Goal: Information Seeking & Learning: Learn about a topic

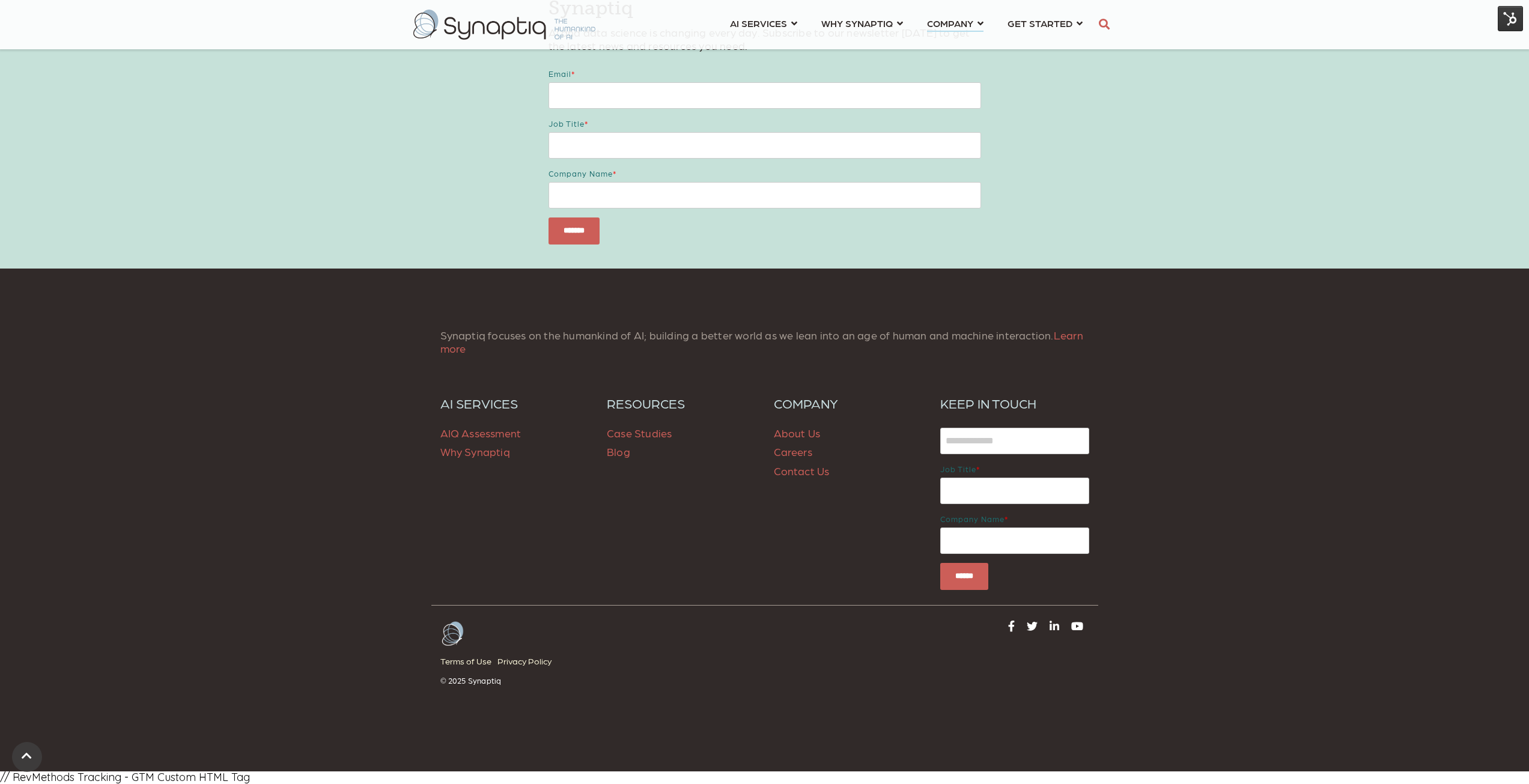
scroll to position [4925, 0]
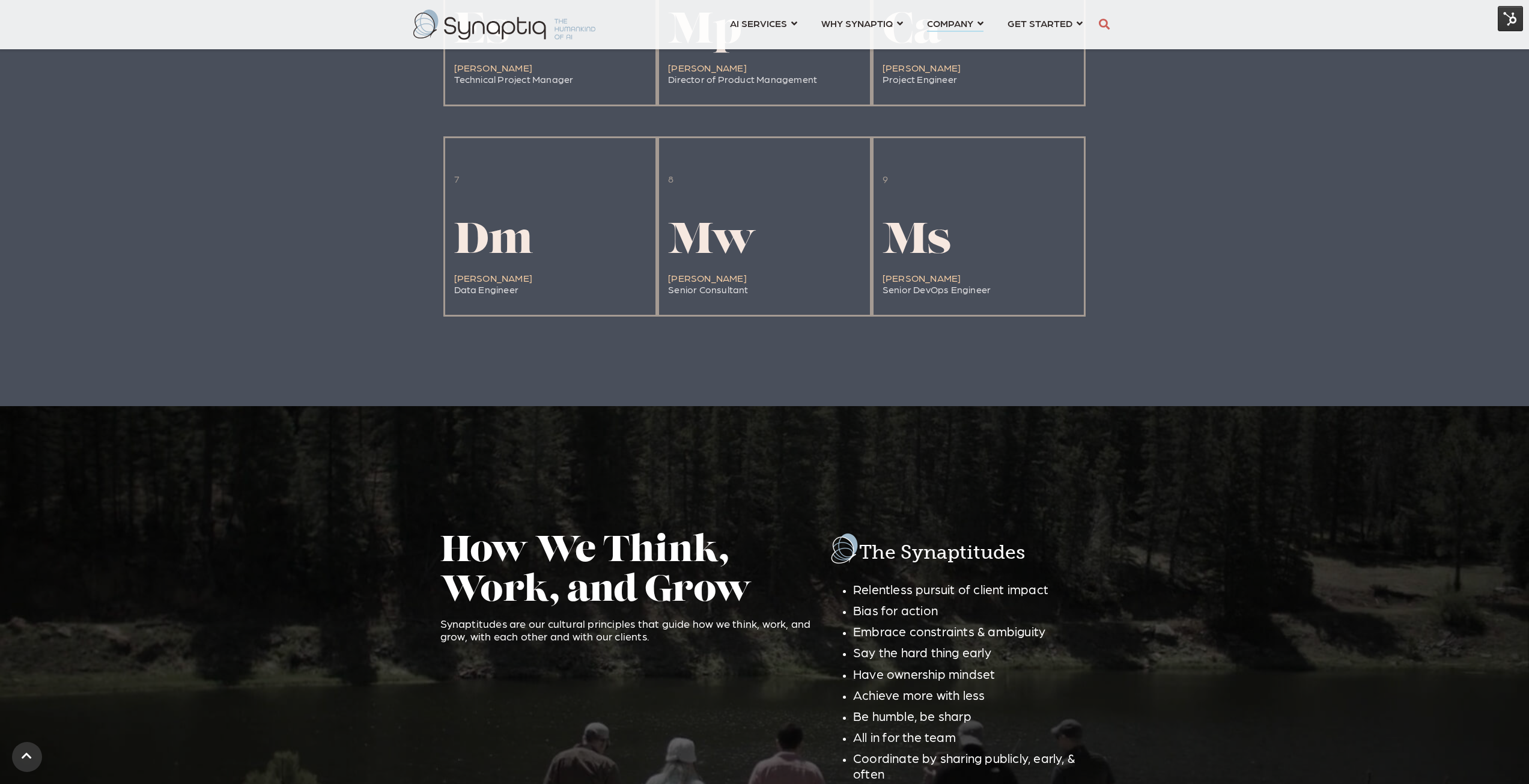
scroll to position [1441, 0]
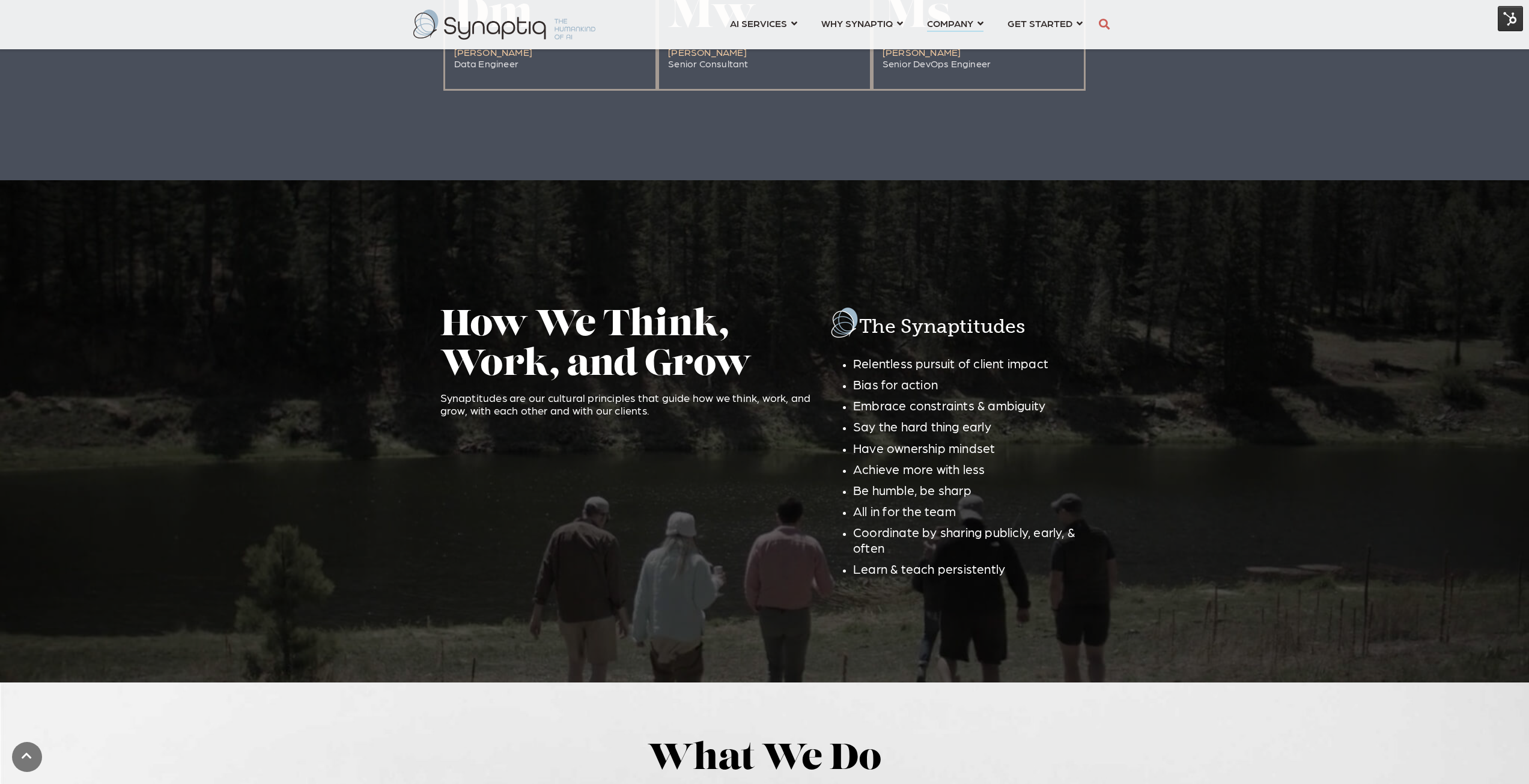
scroll to position [1682, 0]
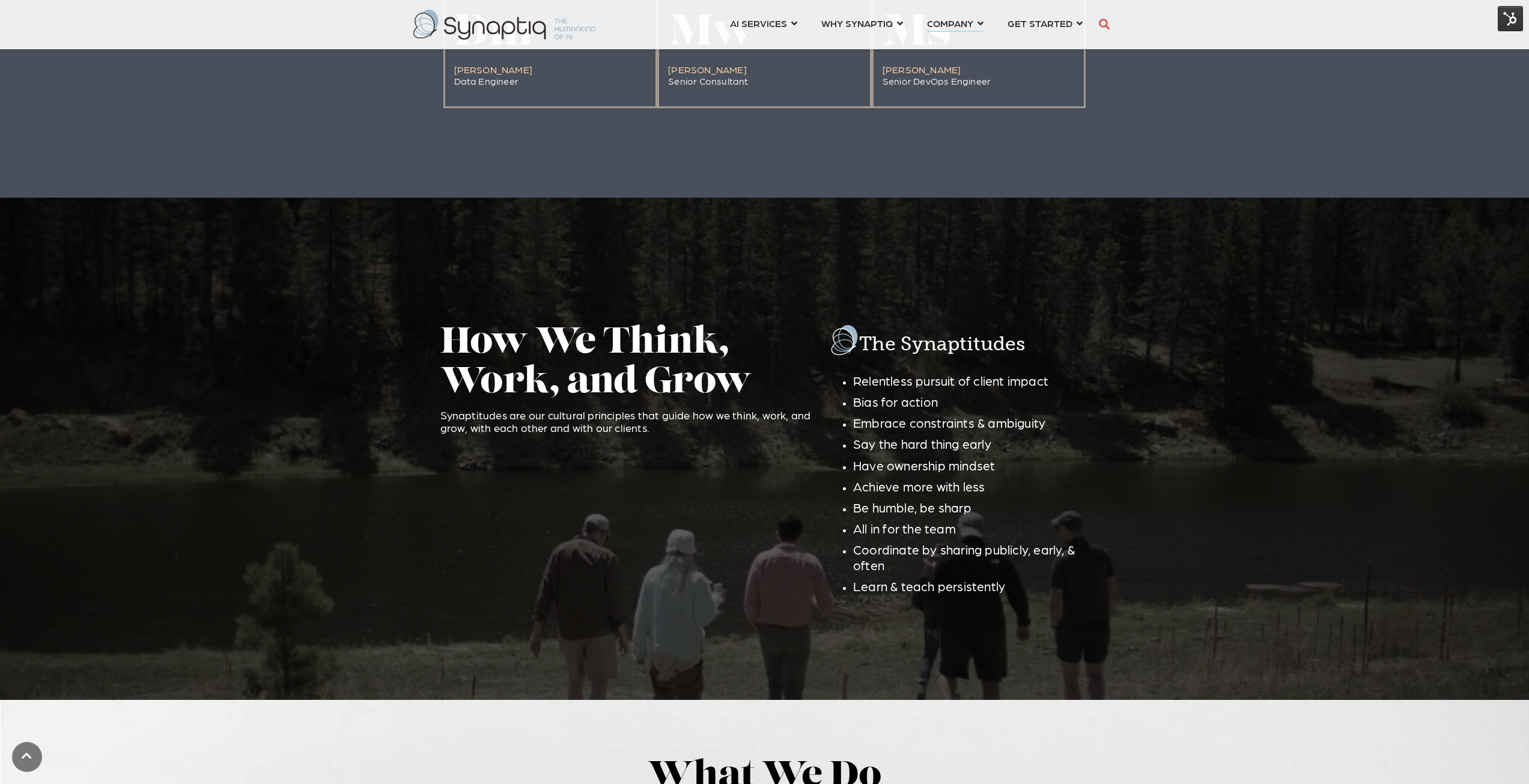
drag, startPoint x: 170, startPoint y: 284, endPoint x: 164, endPoint y: 236, distance: 48.4
